Goal: Task Accomplishment & Management: Manage account settings

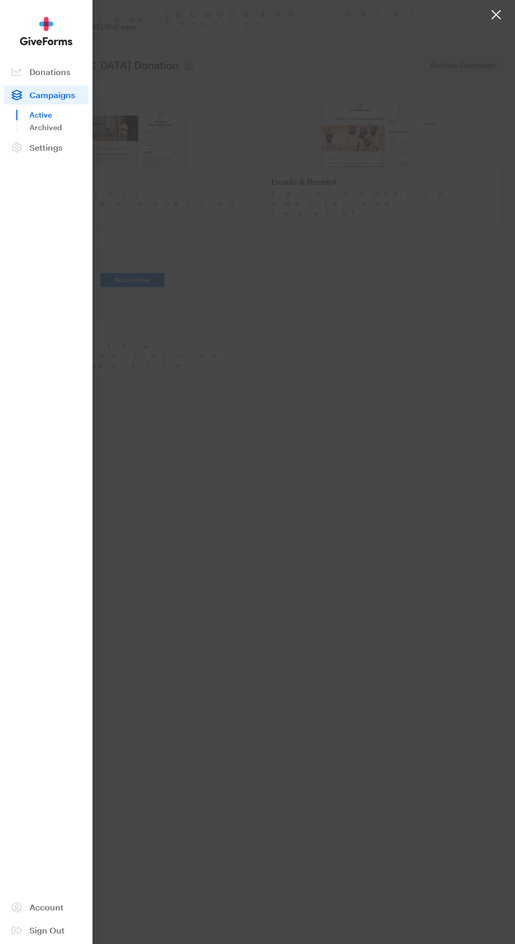
click at [47, 38] on img at bounding box center [46, 31] width 53 height 29
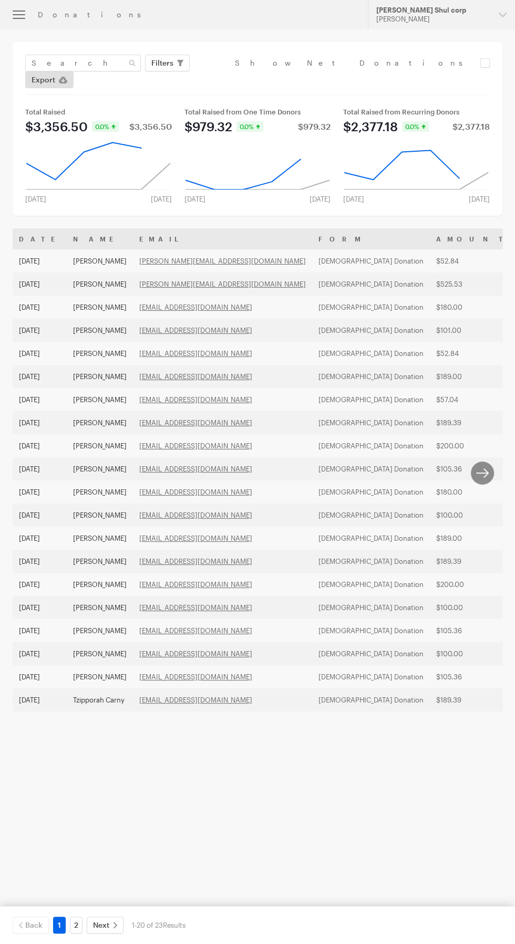
click at [269, 762] on html "Donations Updates Support Letoile Shul corp DROR Morali Organizations Letoile S…" at bounding box center [257, 381] width 515 height 762
click at [415, 63] on input "checkbox" at bounding box center [362, 62] width 255 height 9
checkbox input "true"
click at [426, 64] on input "checkbox" at bounding box center [362, 62] width 255 height 9
checkbox input "false"
